Goal: Transaction & Acquisition: Subscribe to service/newsletter

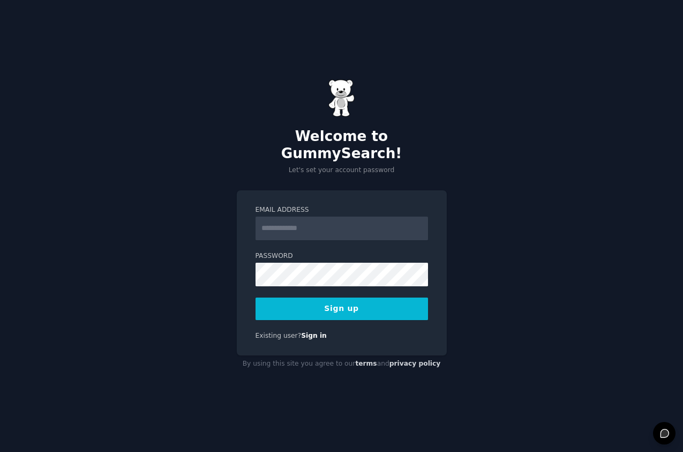
click at [296, 223] on input "Email Address" at bounding box center [342, 229] width 173 height 24
type input "**********"
click at [359, 301] on button "Sign up" at bounding box center [342, 309] width 173 height 23
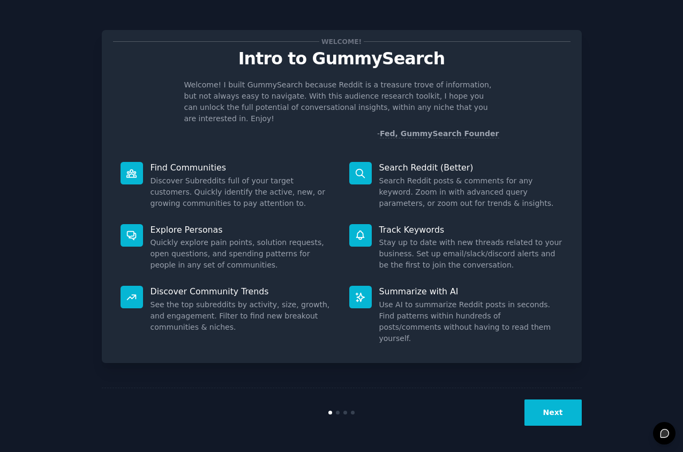
click at [556, 417] on button "Next" at bounding box center [553, 412] width 57 height 26
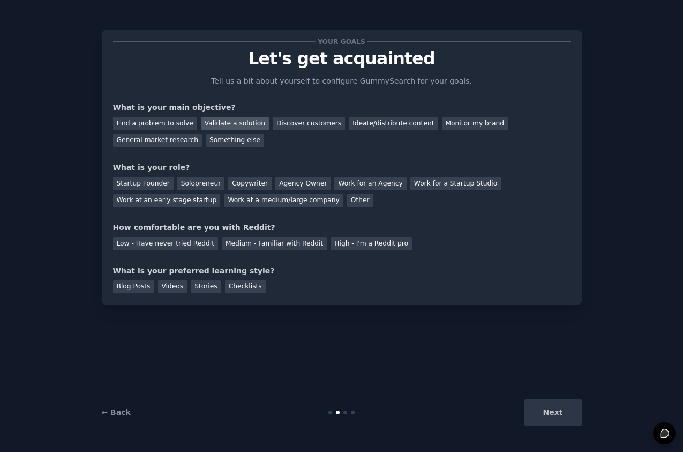
click at [248, 122] on div "Validate a solution" at bounding box center [235, 123] width 68 height 13
click at [152, 183] on div "Startup Founder" at bounding box center [143, 183] width 61 height 13
click at [174, 238] on div "Low - Have never tried Reddit" at bounding box center [165, 243] width 105 height 13
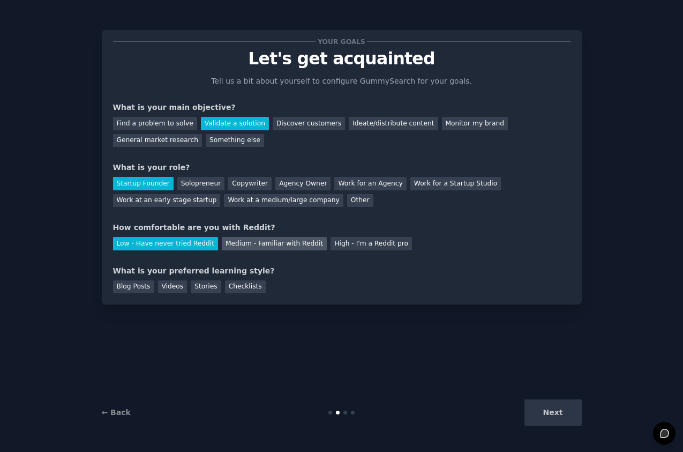
click at [258, 249] on div "Medium - Familiar with Reddit" at bounding box center [274, 243] width 105 height 13
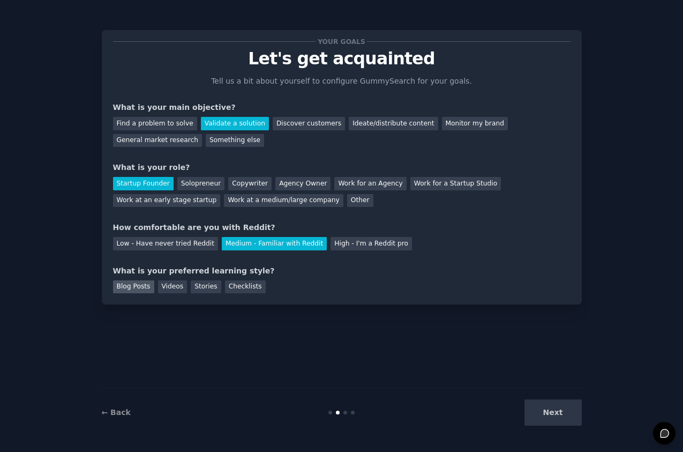
click at [143, 291] on div "Blog Posts" at bounding box center [133, 286] width 41 height 13
click at [563, 409] on button "Next" at bounding box center [553, 412] width 57 height 26
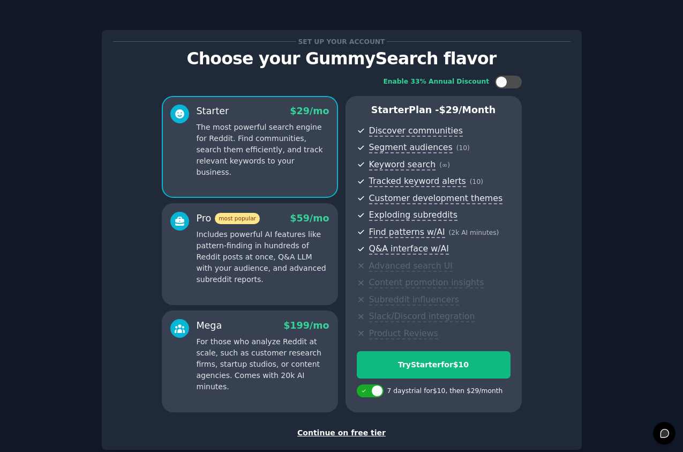
click at [352, 433] on div "Continue on free tier" at bounding box center [342, 432] width 458 height 11
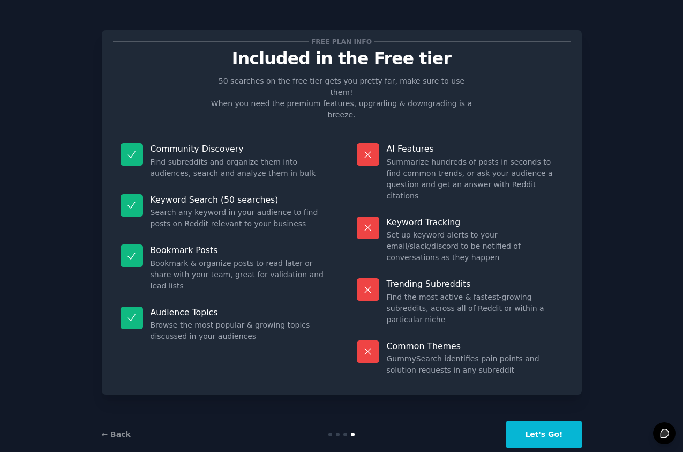
click at [536, 421] on button "Let's Go!" at bounding box center [544, 434] width 75 height 26
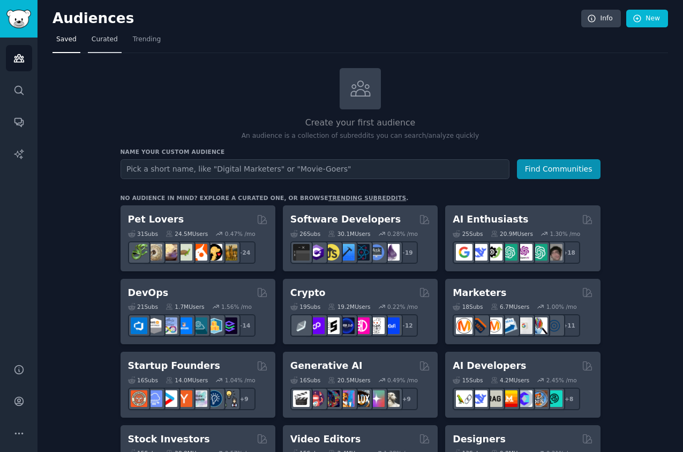
click at [97, 42] on span "Curated" at bounding box center [105, 40] width 26 height 10
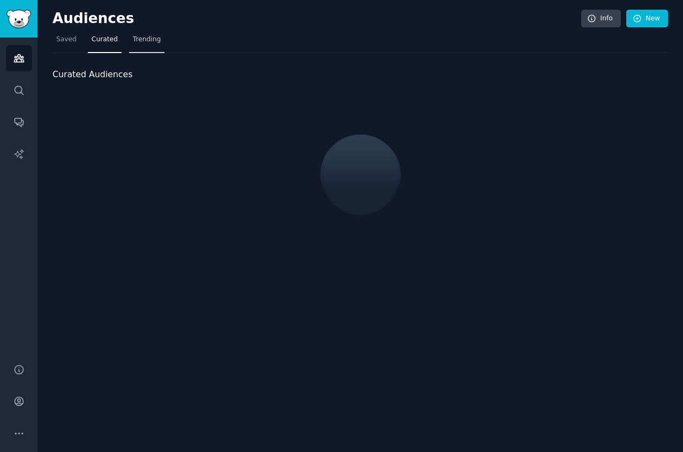
click at [152, 42] on span "Trending" at bounding box center [147, 40] width 28 height 10
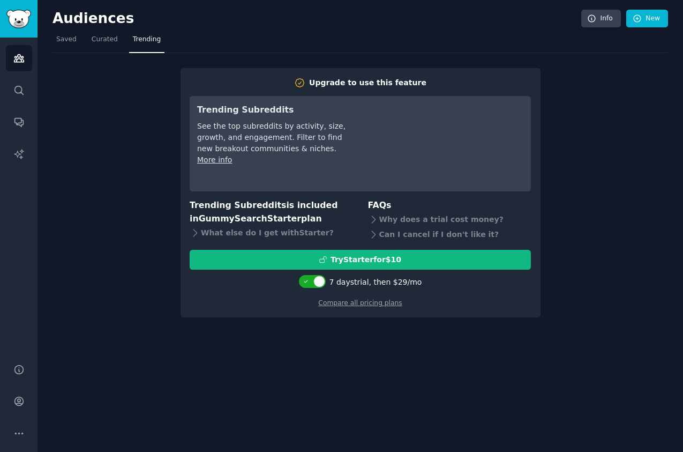
click at [129, 42] on link "Trending" at bounding box center [146, 42] width 35 height 22
click at [104, 40] on span "Curated" at bounding box center [105, 40] width 26 height 10
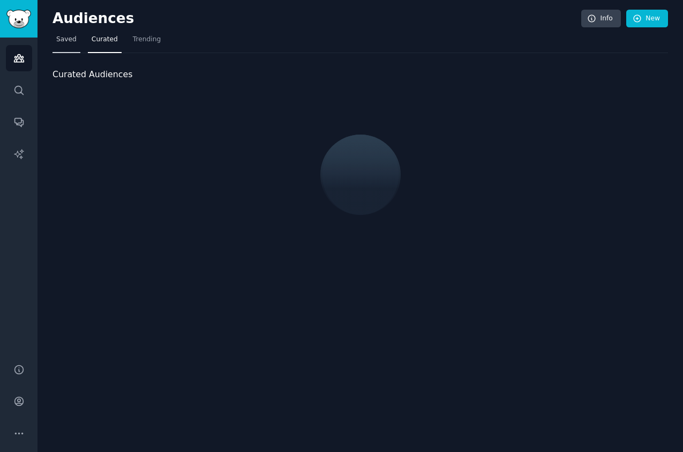
click at [68, 38] on span "Saved" at bounding box center [66, 40] width 20 height 10
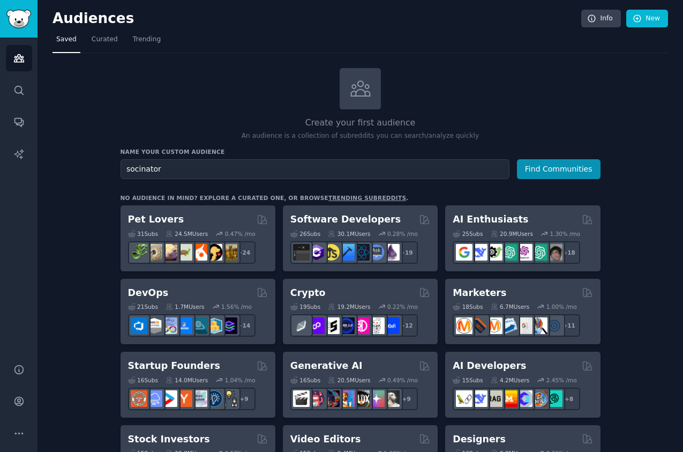
type input "socinator"
click at [517, 159] on button "Find Communities" at bounding box center [559, 169] width 84 height 20
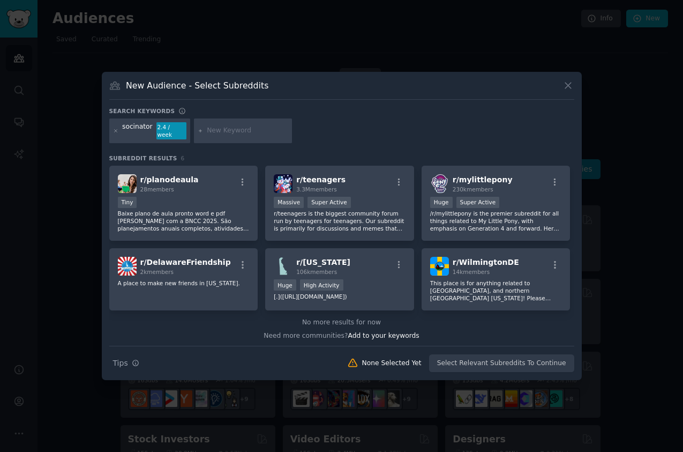
click at [194, 115] on div "Search keywords" at bounding box center [341, 112] width 465 height 11
click at [114, 132] on icon at bounding box center [115, 130] width 3 height 3
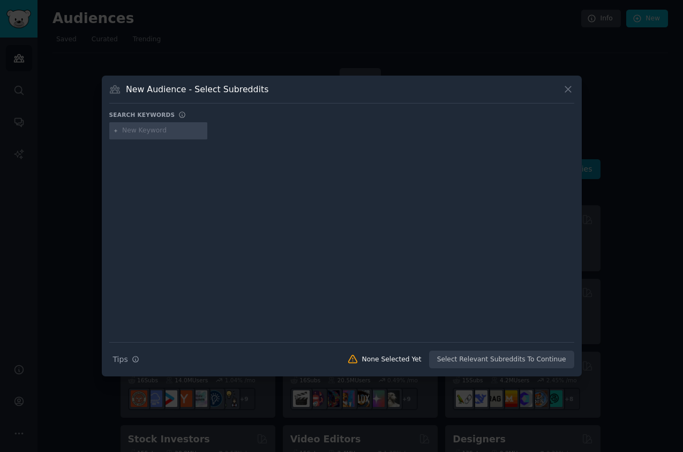
click at [143, 136] on div at bounding box center [158, 130] width 99 height 17
click at [145, 132] on input "text" at bounding box center [162, 131] width 81 height 10
type input "s"
type input "gummysearch"
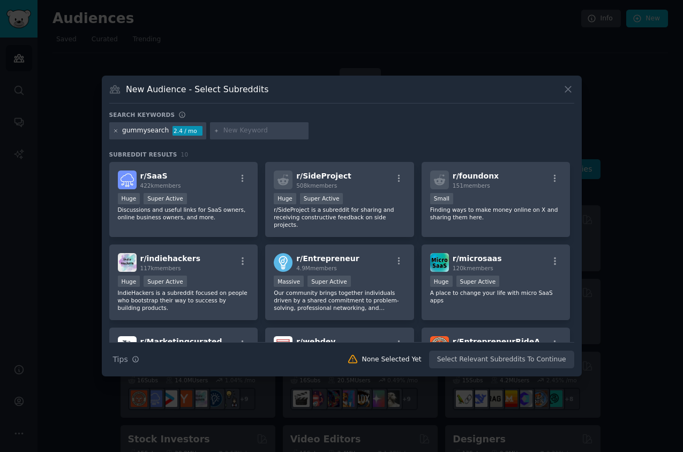
click at [115, 131] on icon at bounding box center [116, 131] width 6 height 6
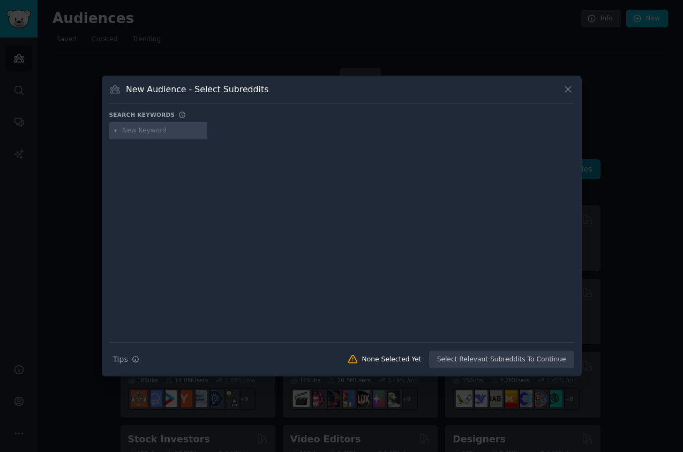
click at [132, 129] on input "text" at bounding box center [162, 131] width 81 height 10
type input "anker"
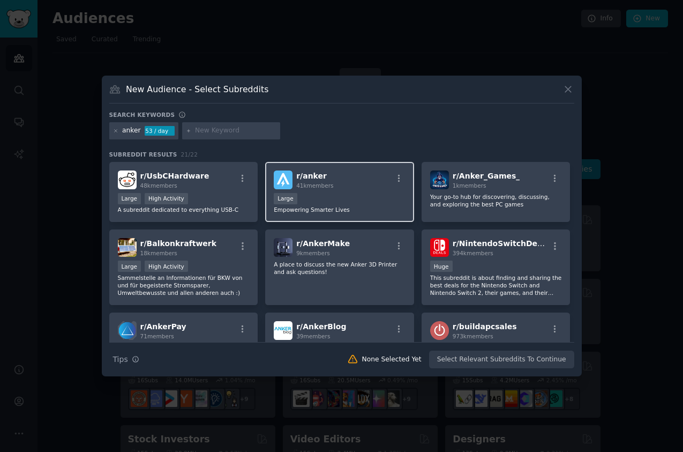
click at [308, 175] on span "r/ anker" at bounding box center [311, 176] width 31 height 9
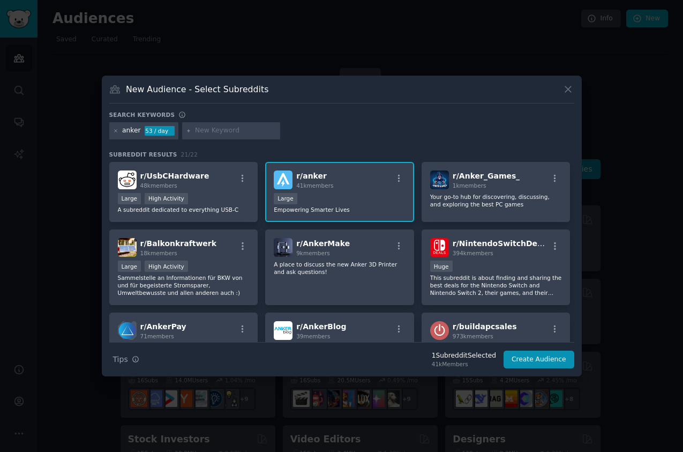
click at [214, 137] on div at bounding box center [231, 130] width 99 height 17
click at [214, 135] on input "text" at bounding box center [235, 131] width 81 height 10
type input "eufy"
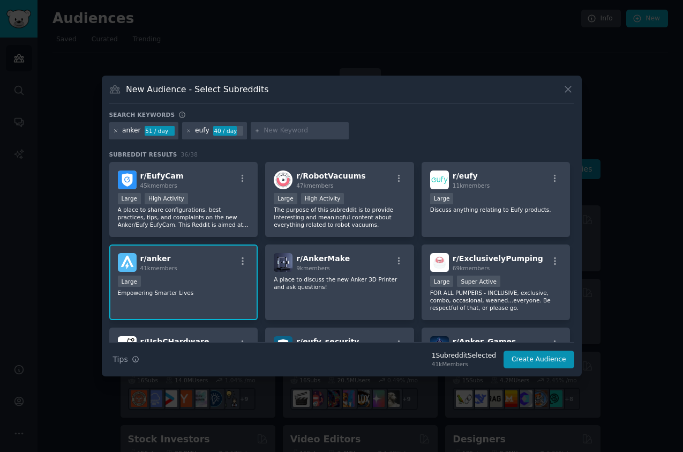
click at [113, 130] on icon at bounding box center [116, 131] width 6 height 6
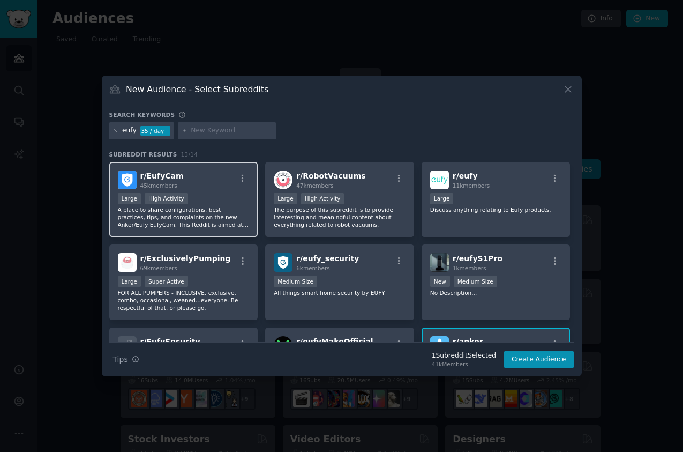
click at [233, 183] on div "r/ EufyCam 45k members" at bounding box center [184, 179] width 132 height 19
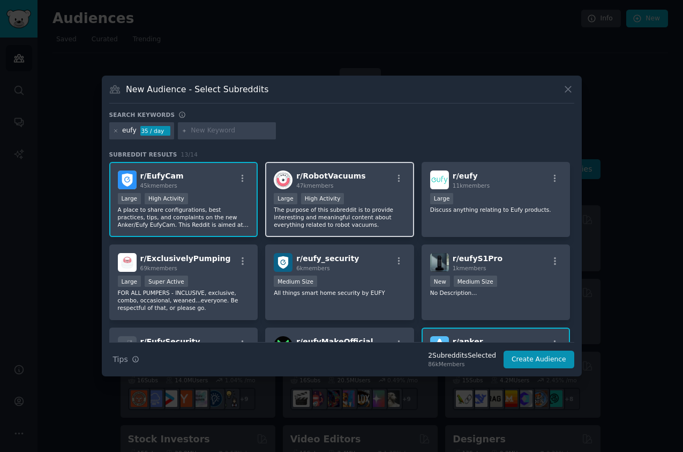
click at [359, 206] on p "The purpose of this subreddit is to provide interesting and meaningful content …" at bounding box center [340, 217] width 132 height 23
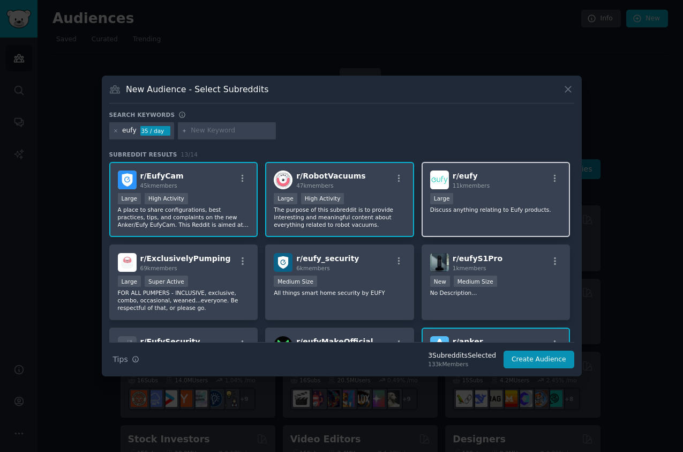
click at [495, 212] on p "Discuss anything relating to Eufy products." at bounding box center [496, 210] width 132 height 8
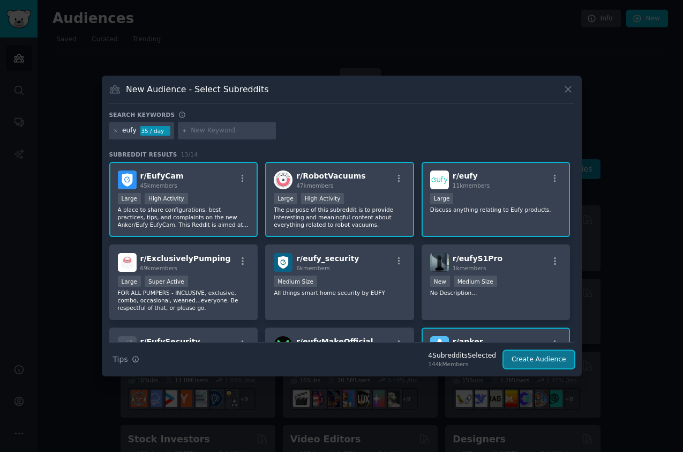
click at [556, 359] on button "Create Audience" at bounding box center [539, 360] width 71 height 18
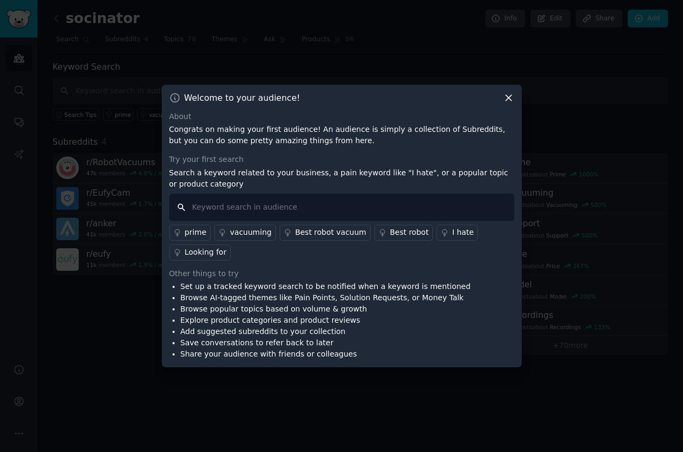
click at [234, 203] on input "text" at bounding box center [341, 207] width 345 height 27
type input "i hate"
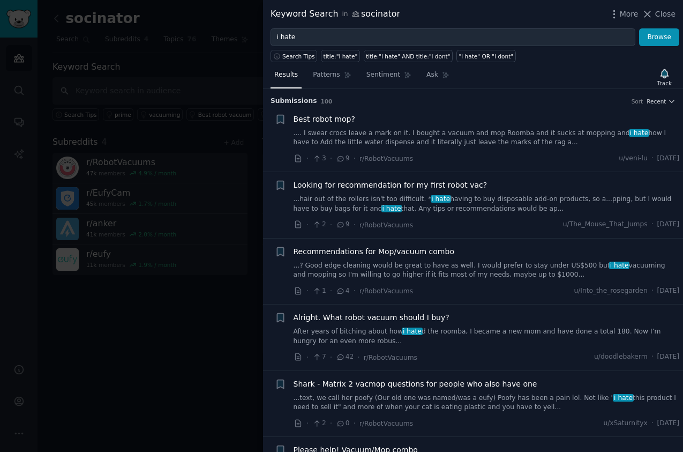
click at [393, 188] on span "Looking for recommendation for my first robot vac?" at bounding box center [391, 185] width 194 height 11
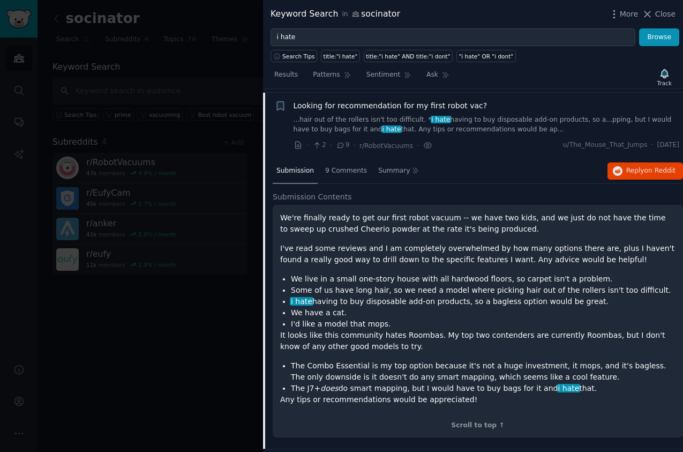
scroll to position [83, 0]
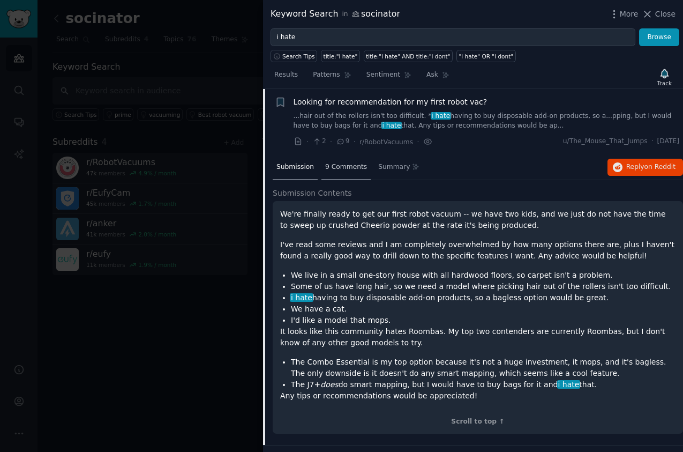
click at [347, 170] on span "9 Comments" at bounding box center [346, 167] width 42 height 10
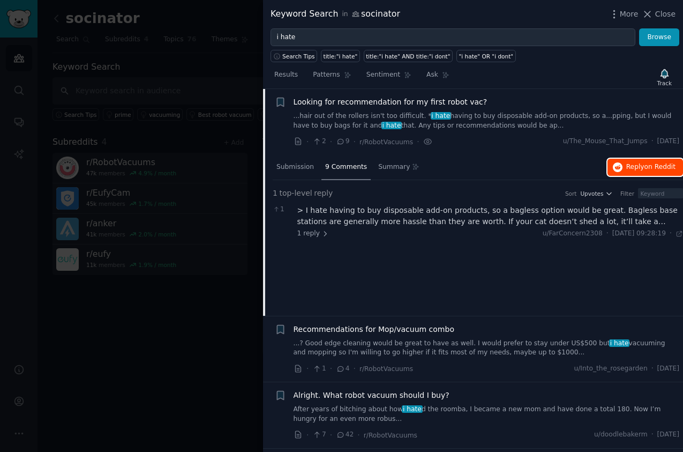
click at [646, 167] on span "on Reddit" at bounding box center [660, 167] width 31 height 8
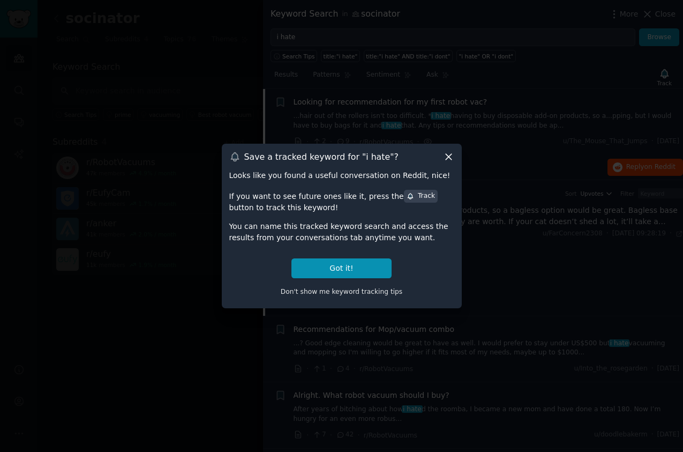
click at [452, 160] on icon at bounding box center [449, 157] width 6 height 6
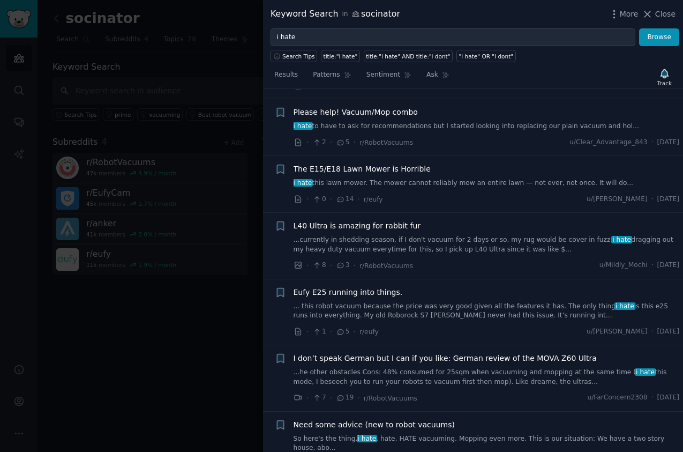
scroll to position [519, 0]
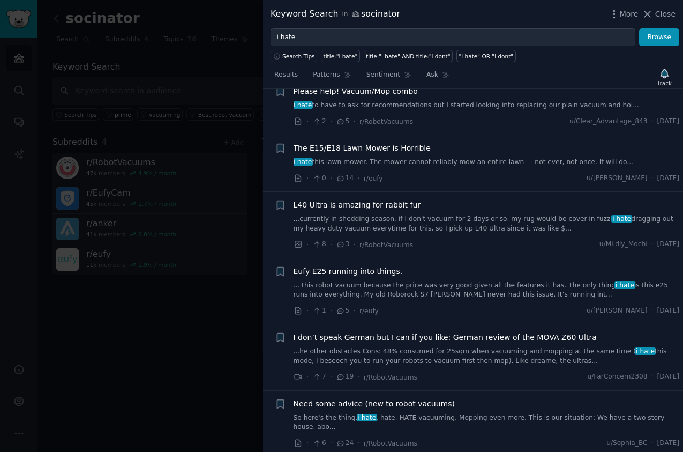
click at [181, 332] on div at bounding box center [341, 226] width 683 height 452
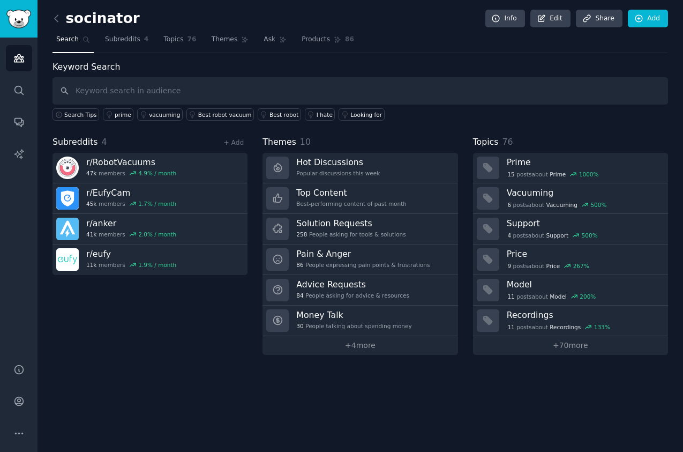
click at [100, 21] on h2 "socinator" at bounding box center [96, 18] width 87 height 17
click at [165, 328] on div "Subreddits 4 + Add r/ RobotVacuums 47k members 4.9 % / month r/ EufyCam 45k mem…" at bounding box center [150, 245] width 195 height 219
click at [346, 346] on link "+ 4 more" at bounding box center [360, 345] width 195 height 19
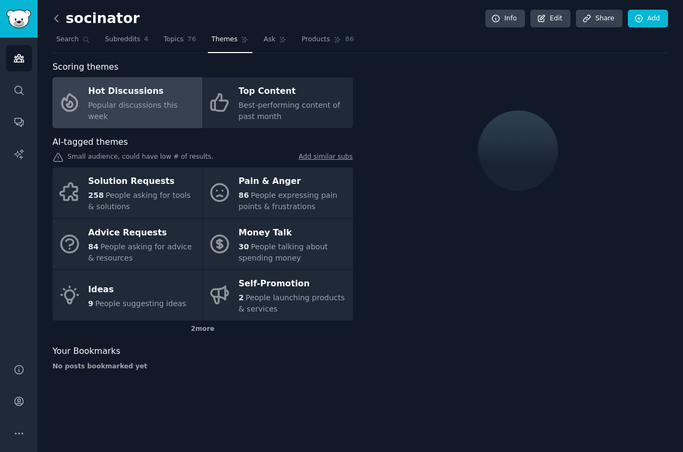
click at [55, 16] on icon at bounding box center [56, 18] width 11 height 11
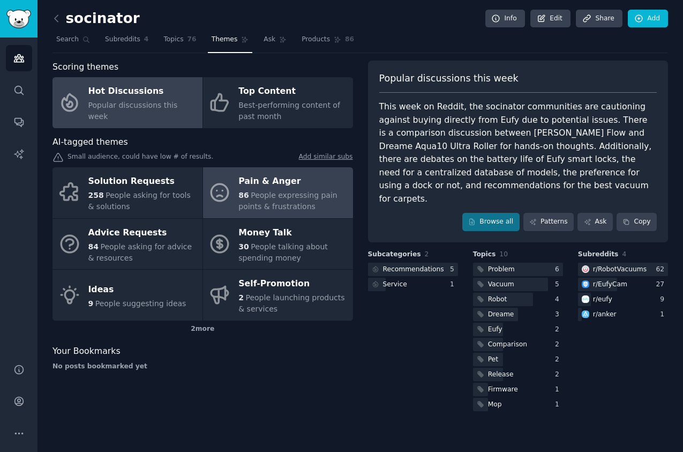
click at [283, 185] on div "Pain & Anger" at bounding box center [293, 181] width 109 height 17
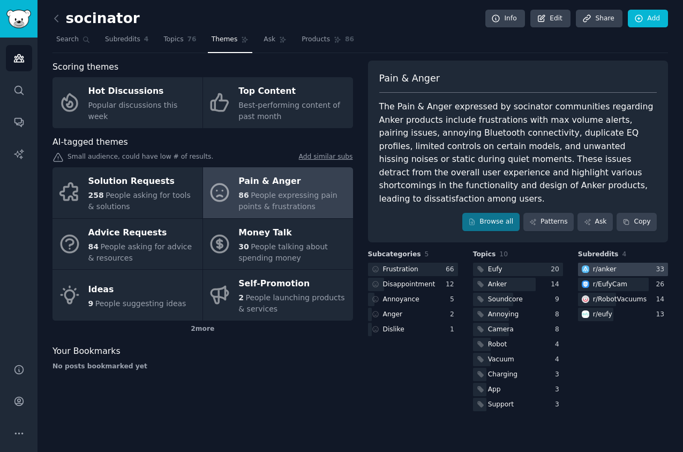
click at [604, 265] on div "r/ anker" at bounding box center [605, 270] width 24 height 10
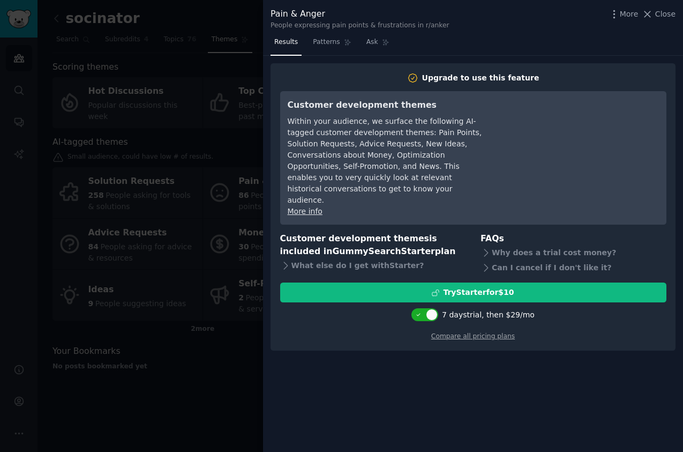
click at [222, 44] on div at bounding box center [341, 226] width 683 height 452
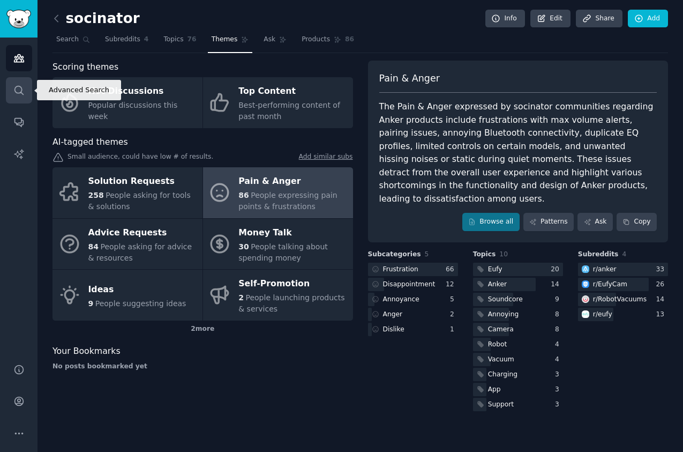
click at [18, 93] on icon "Sidebar" at bounding box center [18, 90] width 9 height 9
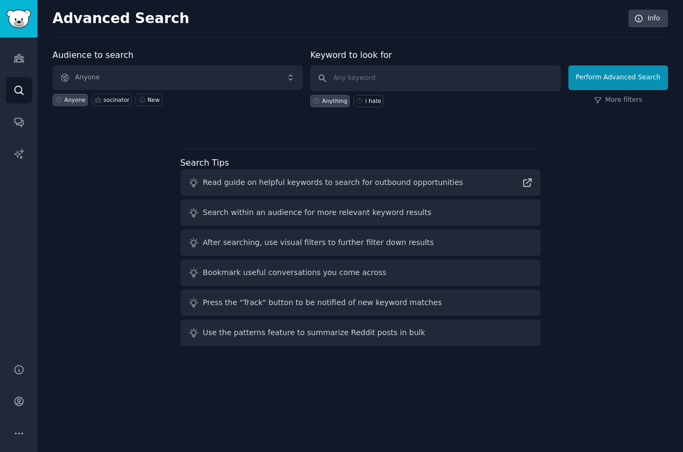
click at [76, 57] on label "Audience to search" at bounding box center [93, 55] width 81 height 10
click at [78, 73] on span "Anyone" at bounding box center [178, 77] width 250 height 25
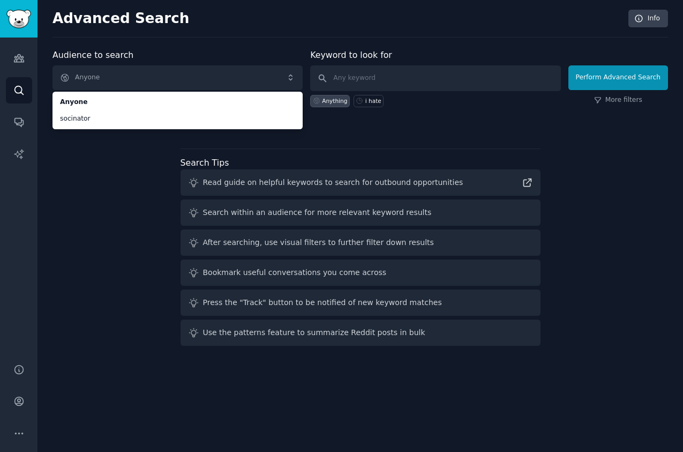
click at [44, 160] on div "Advanced Search Info Audience to search Anyone Anyone socinator Anyone socinato…" at bounding box center [361, 226] width 646 height 452
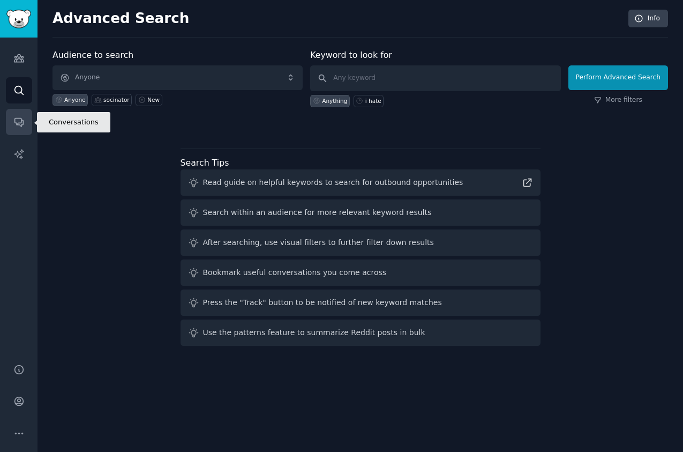
click at [24, 130] on link "Conversations" at bounding box center [19, 122] width 26 height 26
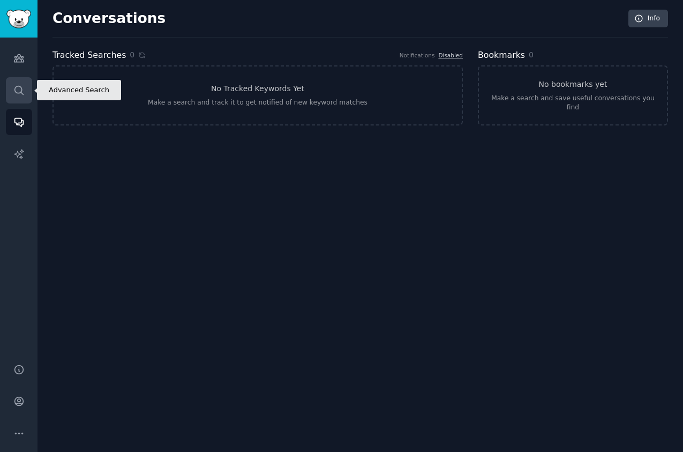
click at [23, 92] on icon "Sidebar" at bounding box center [18, 90] width 11 height 11
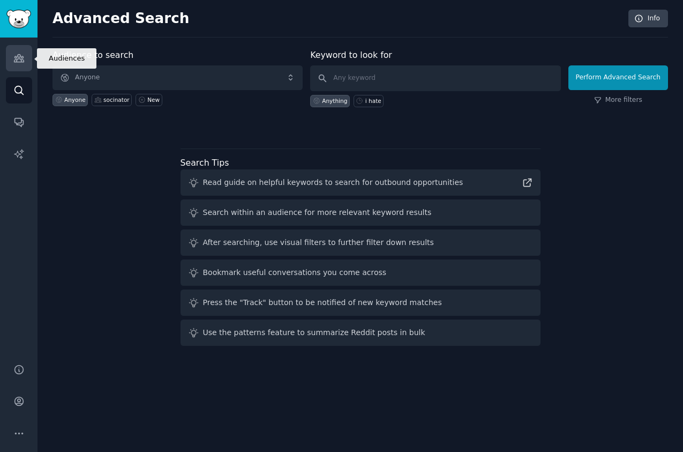
click at [24, 66] on link "Audiences" at bounding box center [19, 58] width 26 height 26
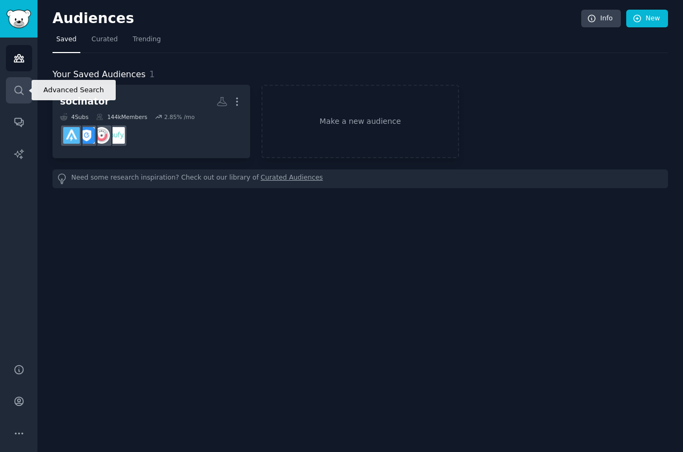
click at [19, 92] on icon "Sidebar" at bounding box center [18, 90] width 11 height 11
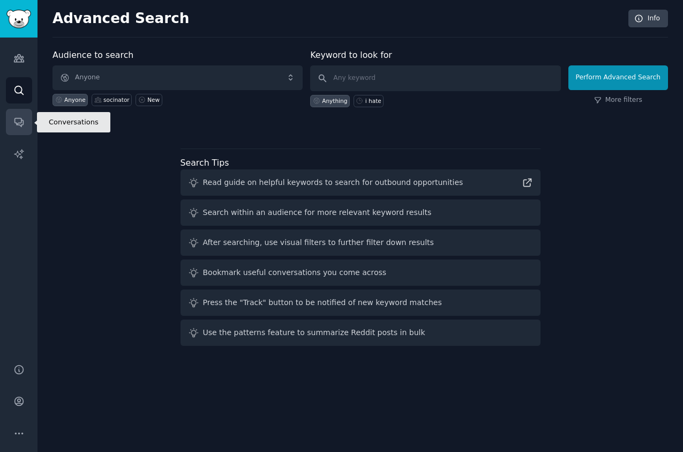
click at [17, 123] on icon "Sidebar" at bounding box center [18, 122] width 9 height 9
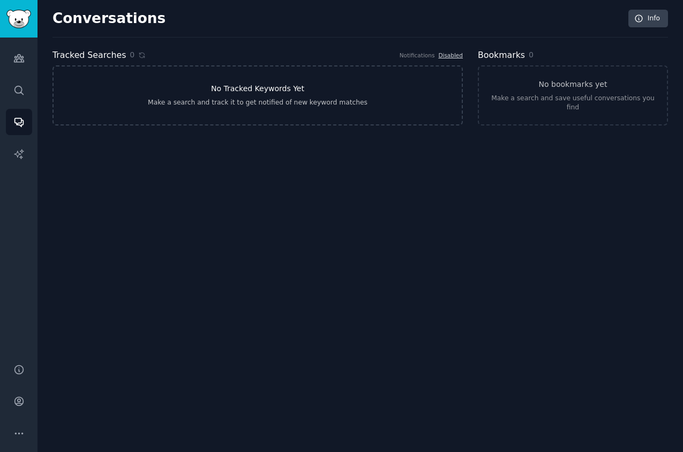
click at [338, 99] on div "Make a search and track it to get notified of new keyword matches" at bounding box center [258, 103] width 220 height 10
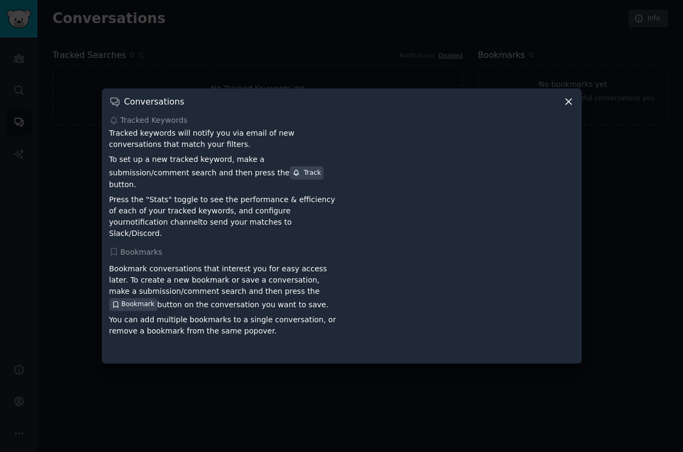
click at [579, 107] on div "Conversations Tracked Keywords Tracked keywords will notify you via email of ne…" at bounding box center [342, 225] width 480 height 275
click at [570, 105] on icon at bounding box center [569, 102] width 6 height 6
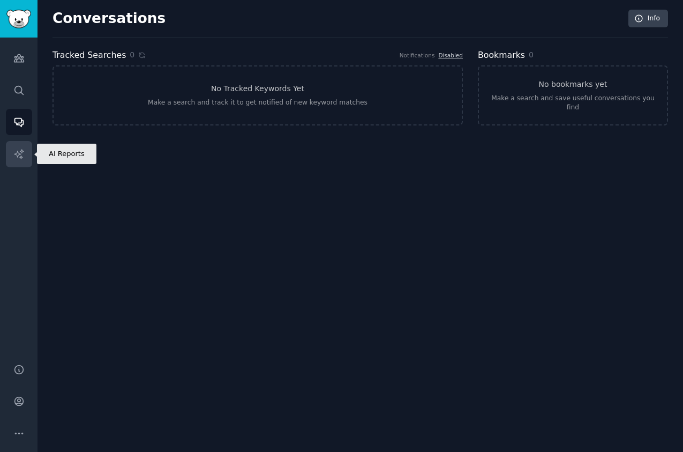
click at [11, 152] on link "AI Reports" at bounding box center [19, 154] width 26 height 26
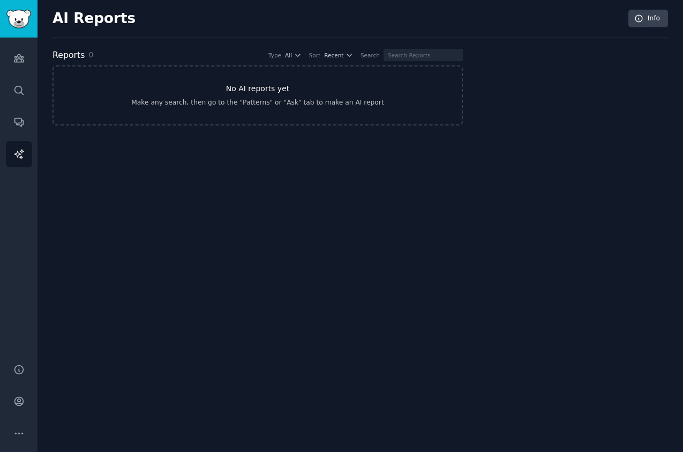
click at [142, 99] on div "Make any search, then go to the "Patterns" or "Ask" tab to make an AI report" at bounding box center [257, 103] width 252 height 10
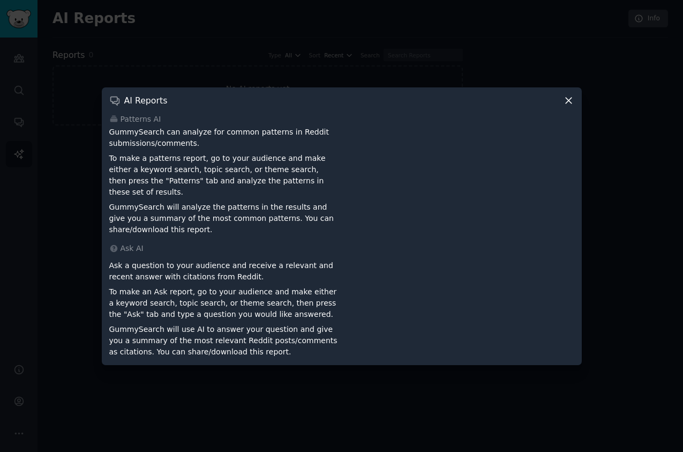
click at [569, 103] on icon at bounding box center [569, 101] width 6 height 6
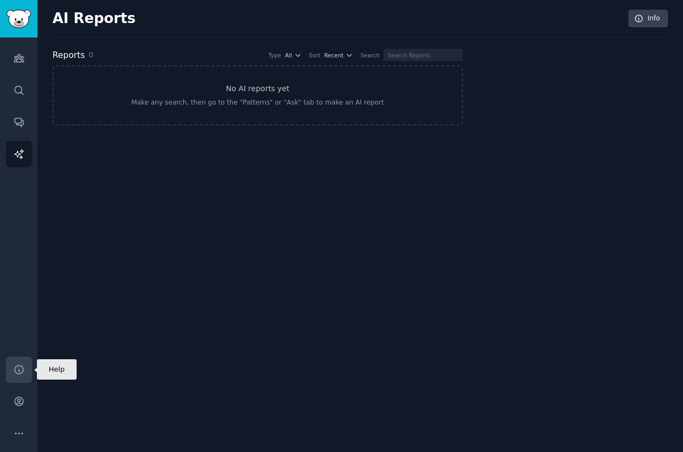
click at [23, 369] on icon "Sidebar" at bounding box center [18, 369] width 9 height 9
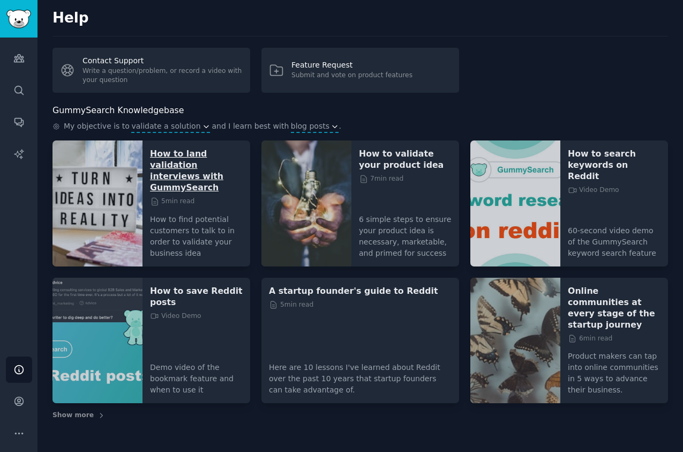
click at [182, 165] on p "How to land validation interviews with GummySearch" at bounding box center [196, 170] width 93 height 45
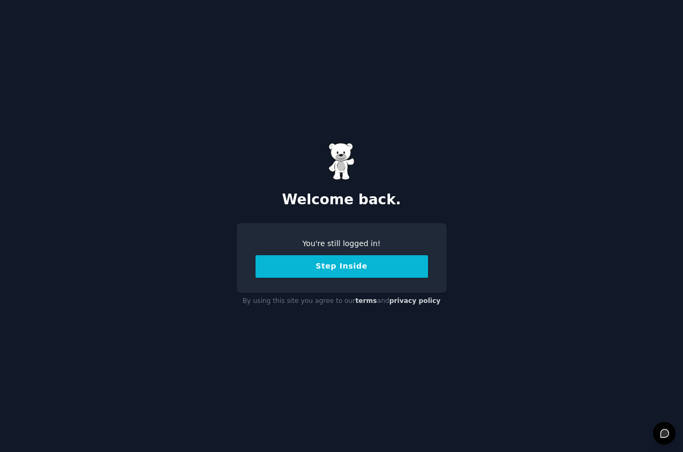
click at [340, 268] on button "Step Inside" at bounding box center [342, 266] width 173 height 23
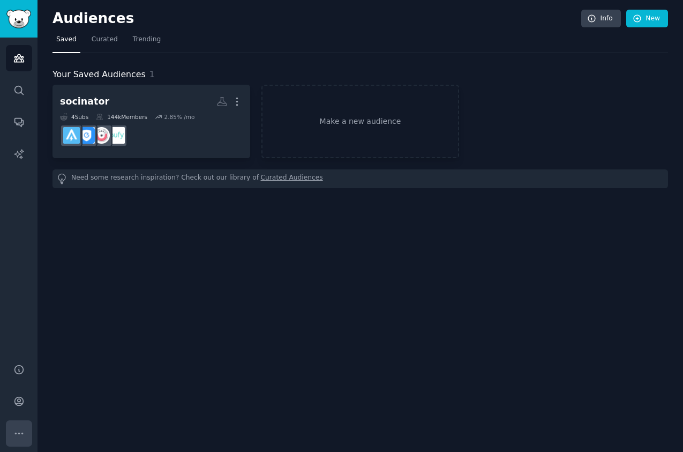
click at [20, 434] on icon "Sidebar" at bounding box center [18, 433] width 11 height 11
click at [21, 400] on icon "Sidebar" at bounding box center [18, 401] width 11 height 11
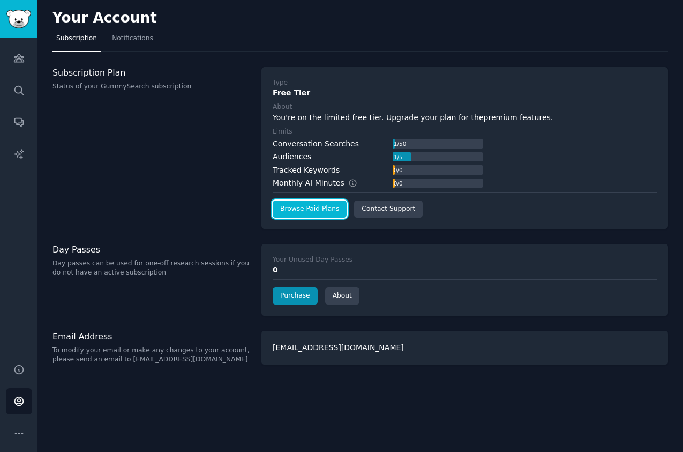
click at [315, 212] on link "Browse Paid Plans" at bounding box center [310, 208] width 74 height 17
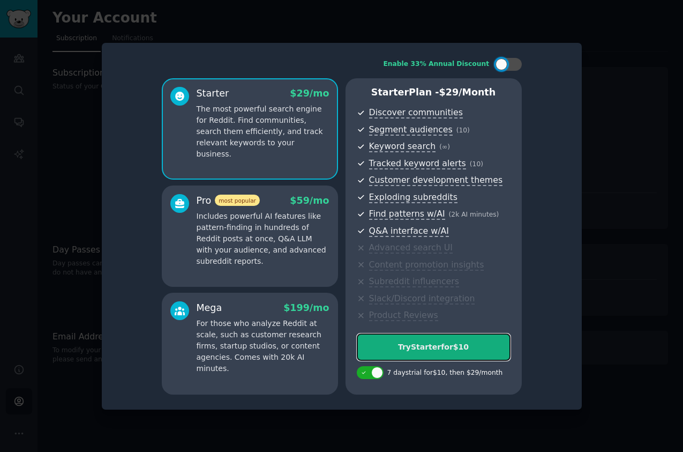
click at [449, 338] on button "Try Starter for $10" at bounding box center [434, 346] width 154 height 27
